Goal: Navigation & Orientation: Find specific page/section

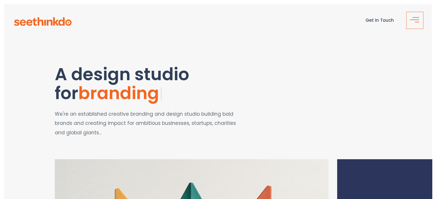
click at [417, 22] on span "button" at bounding box center [417, 22] width 4 height 1
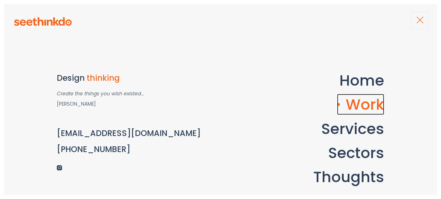
click at [364, 108] on link "Work" at bounding box center [360, 104] width 47 height 21
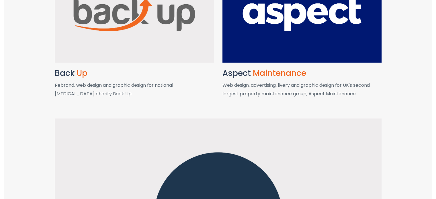
scroll to position [1549, 0]
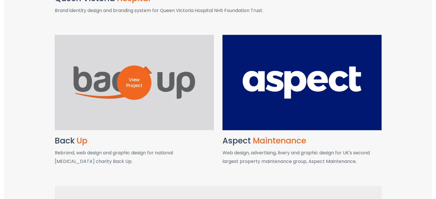
drag, startPoint x: 94, startPoint y: 120, endPoint x: 123, endPoint y: 114, distance: 29.8
click at [94, 120] on div "View Project" at bounding box center [134, 83] width 159 height 96
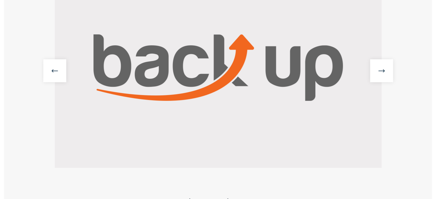
scroll to position [115, 0]
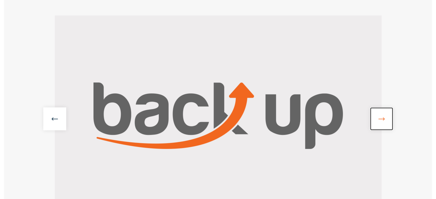
click at [382, 117] on link at bounding box center [381, 119] width 23 height 23
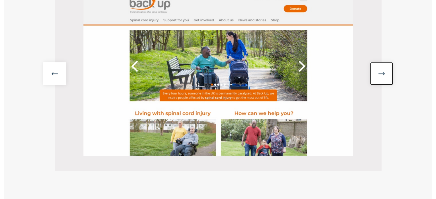
scroll to position [172, 0]
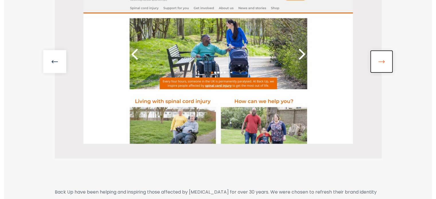
click at [381, 60] on link at bounding box center [381, 61] width 23 height 23
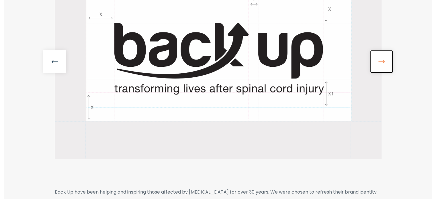
click at [388, 64] on link at bounding box center [381, 61] width 23 height 23
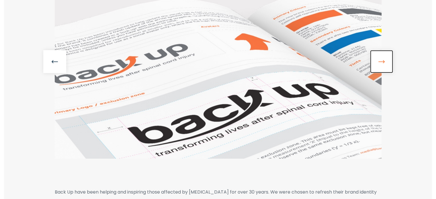
click at [388, 64] on link at bounding box center [381, 61] width 23 height 23
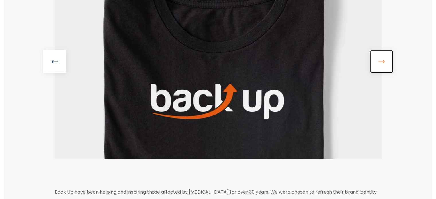
click at [388, 64] on link at bounding box center [381, 61] width 23 height 23
